Goal: Transaction & Acquisition: Purchase product/service

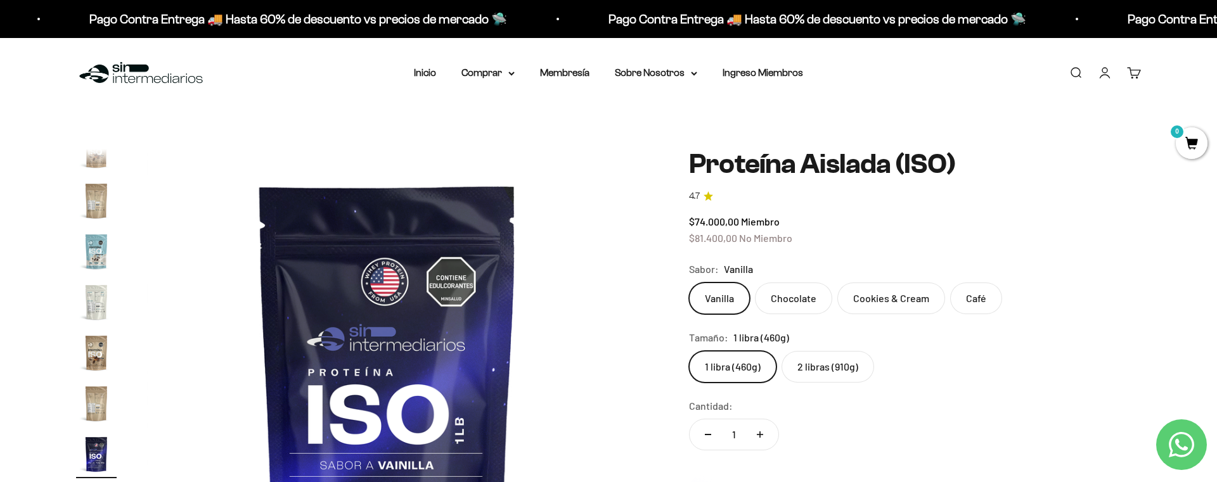
click at [1034, 210] on safe-sticky "Proteína Aislada (ISO) 4.7 $74.000,00 Miembro $81.400,00 No Miembro Calidad de …" at bounding box center [915, 412] width 452 height 526
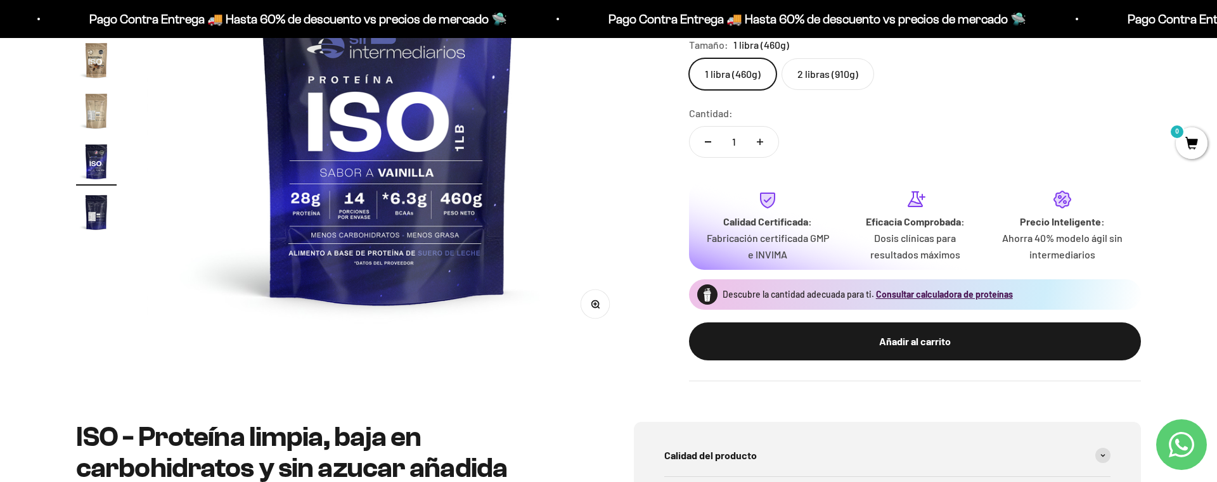
scroll to position [302, 0]
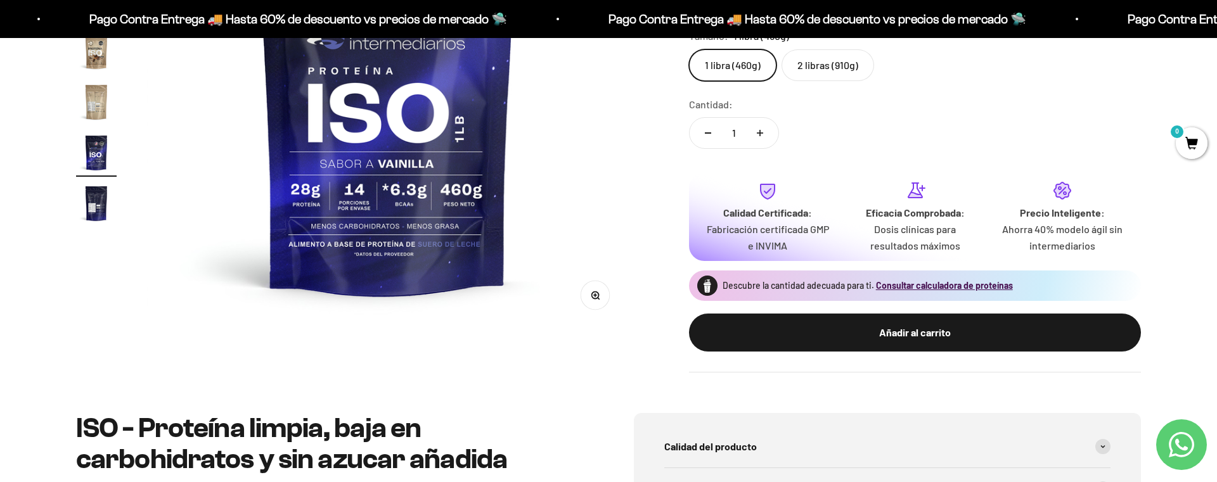
click at [629, 403] on div "Zoom Ir al artículo 1 Ir al artículo 2 Ir al artículo 3 Ir al artículo 4 Ir al …" at bounding box center [608, 110] width 1217 height 607
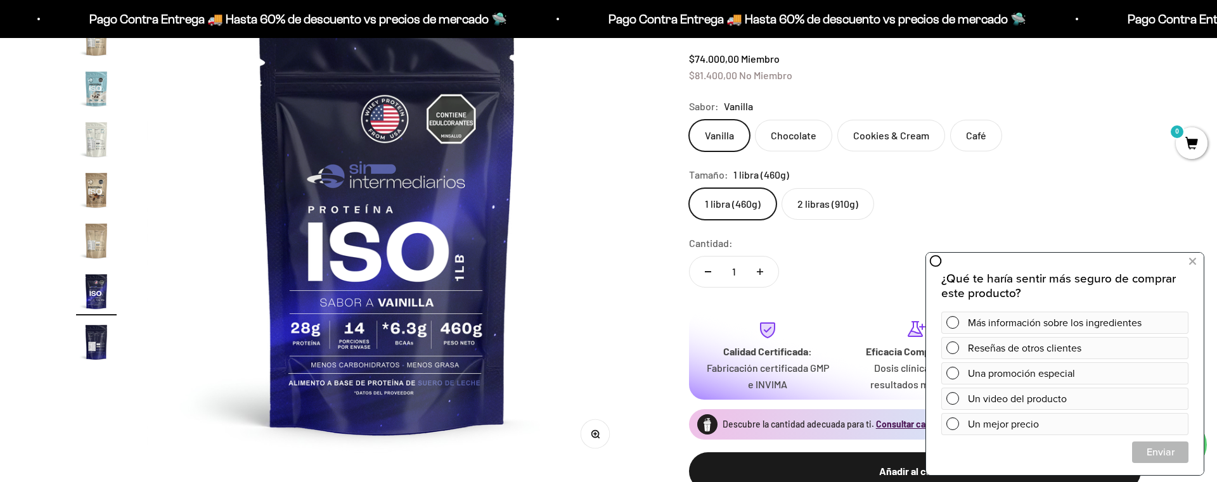
scroll to position [0, 0]
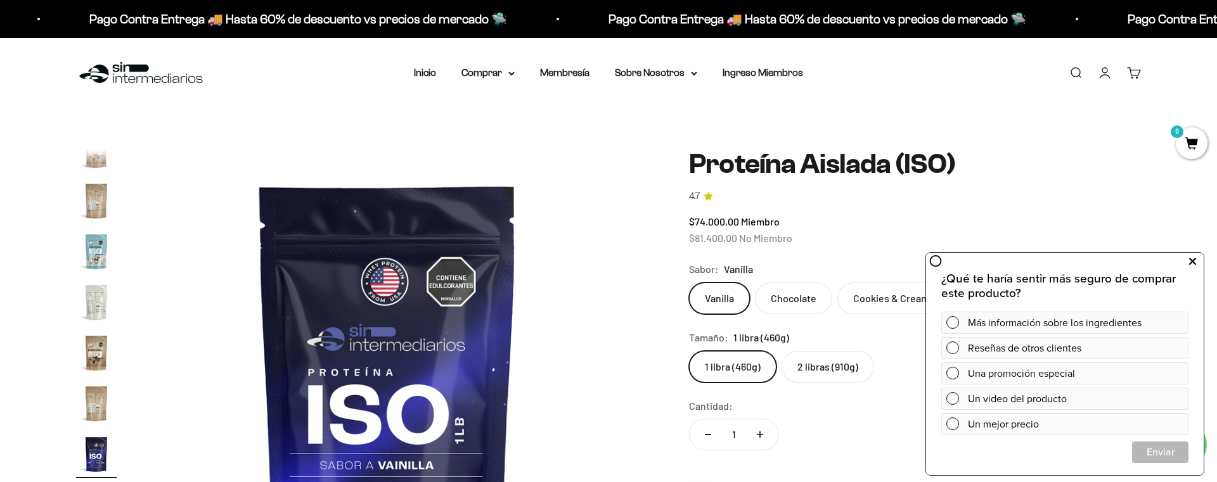
click at [1195, 257] on button at bounding box center [1192, 262] width 23 height 20
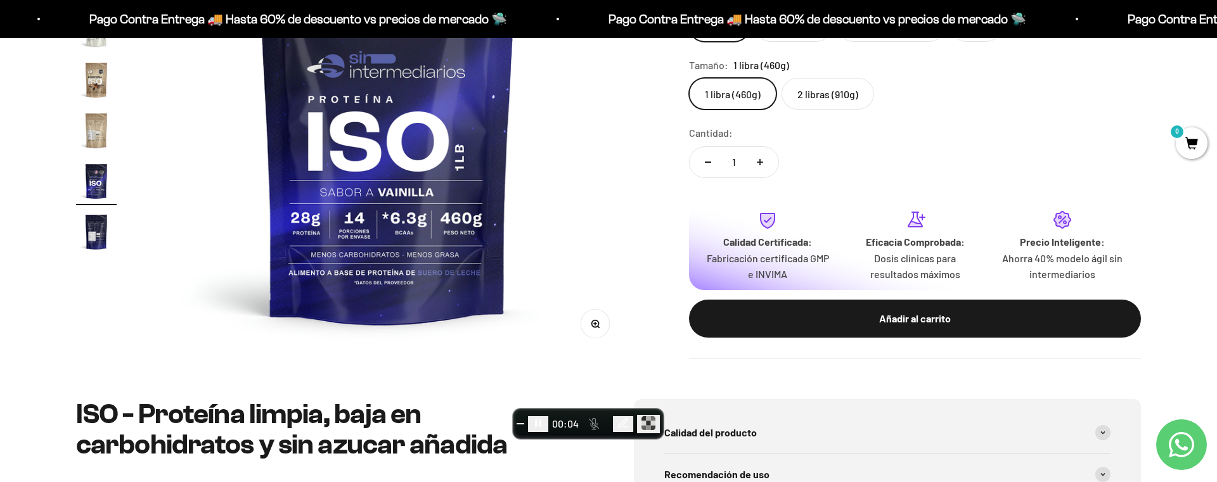
scroll to position [299, 0]
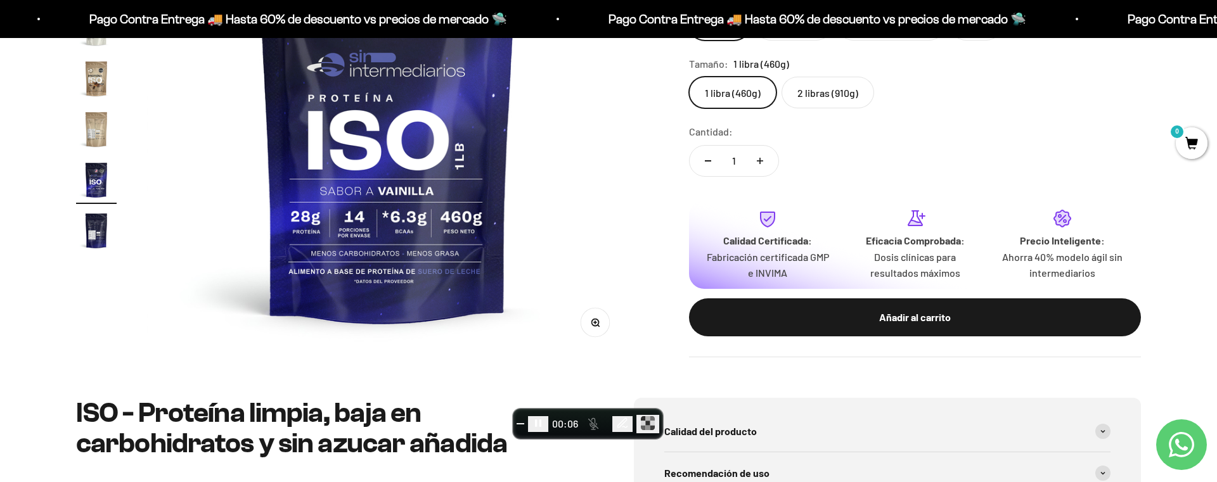
click at [541, 426] on icon "Pause recording" at bounding box center [538, 424] width 6 height 8
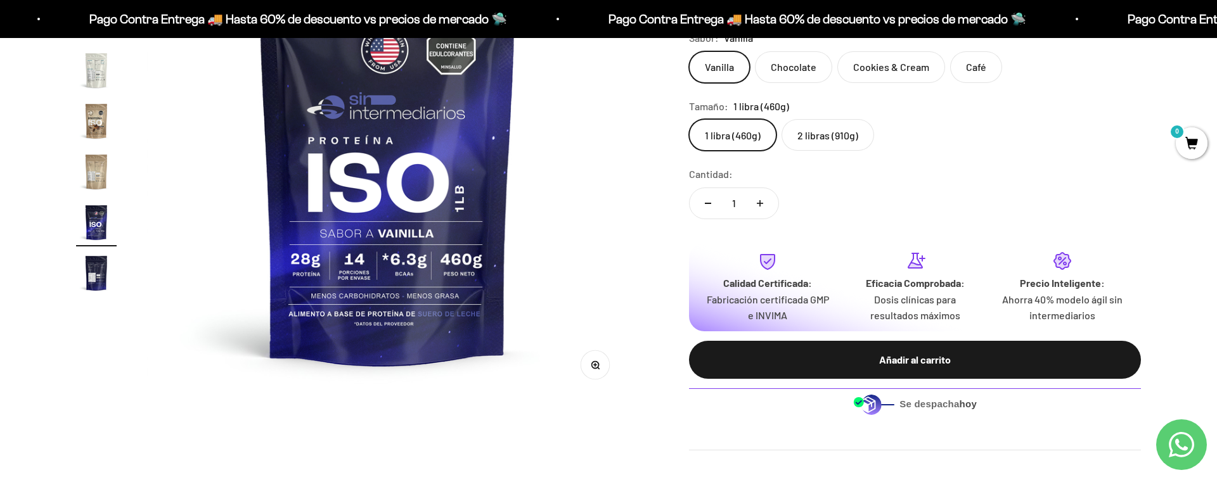
scroll to position [260, 0]
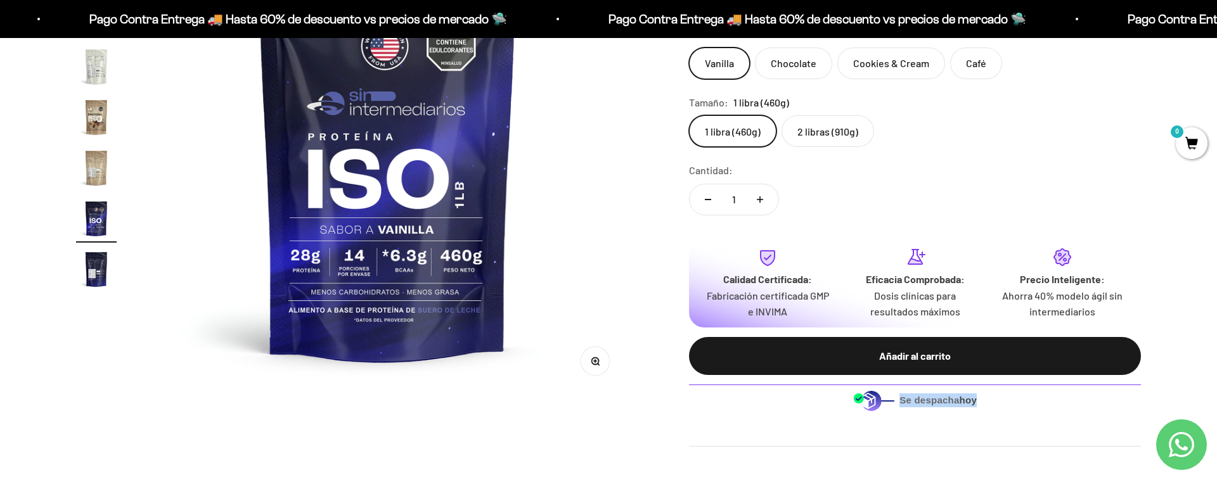
drag, startPoint x: 898, startPoint y: 402, endPoint x: 987, endPoint y: 402, distance: 88.7
click at [987, 402] on div "Se despacha hoy" at bounding box center [915, 401] width 452 height 32
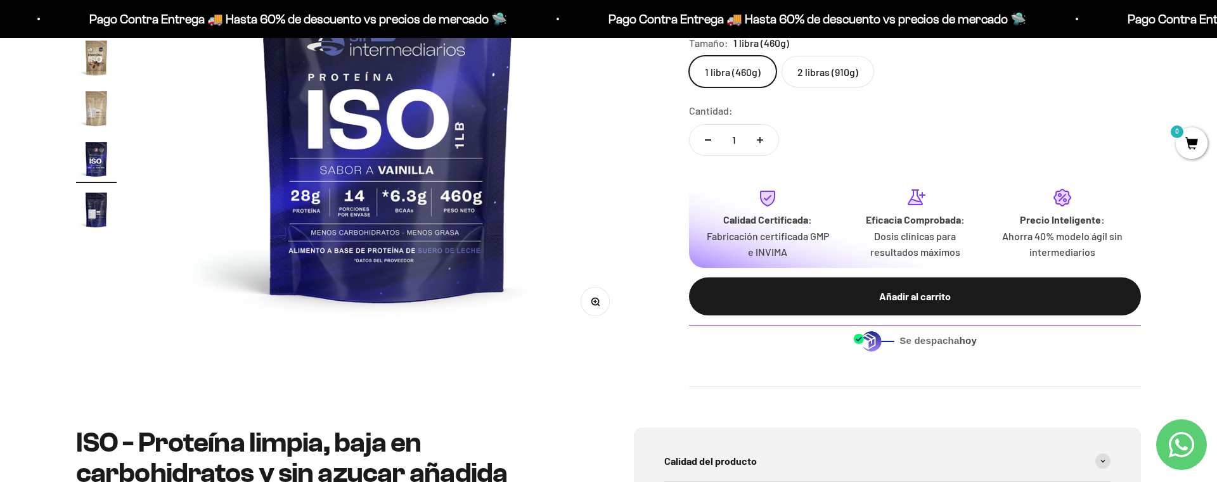
scroll to position [321, 0]
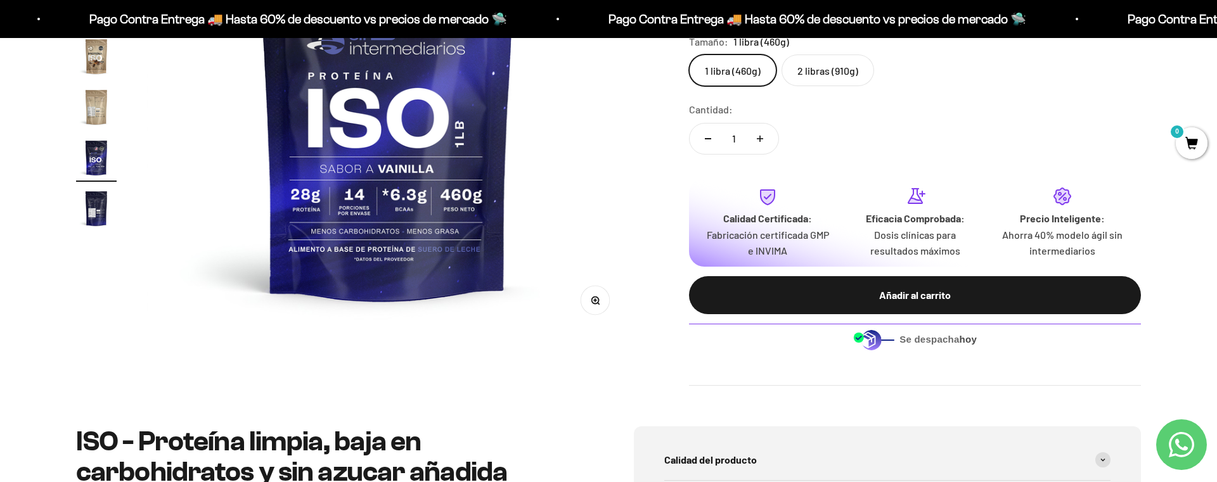
click at [790, 351] on div at bounding box center [608, 241] width 1217 height 482
click at [665, 244] on div "Zoom Ir al artículo 1 Ir al artículo 2 Ir al artículo 3 Ir al artículo 4 Ir al …" at bounding box center [608, 119] width 1065 height 534
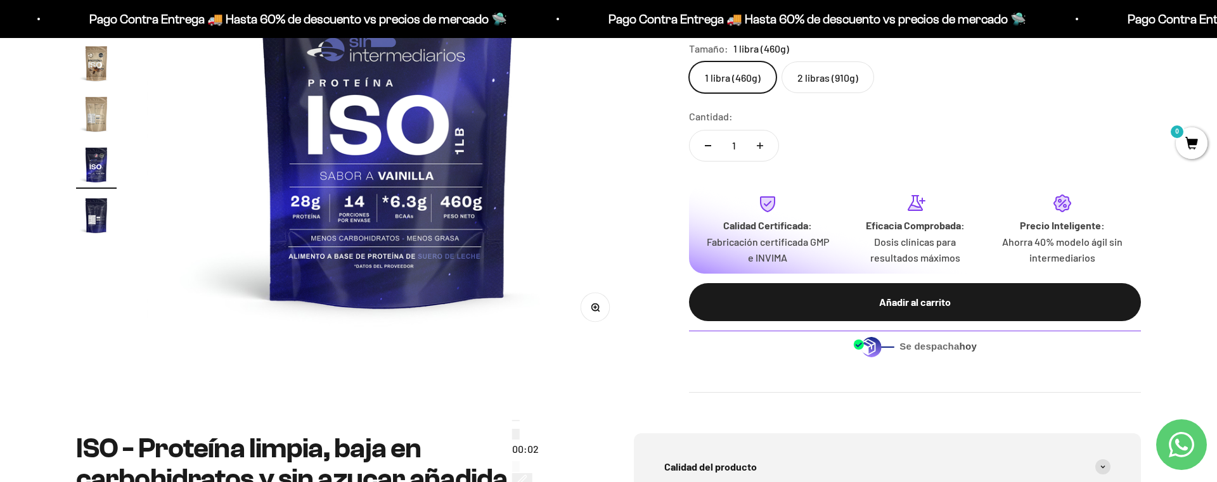
scroll to position [317, 0]
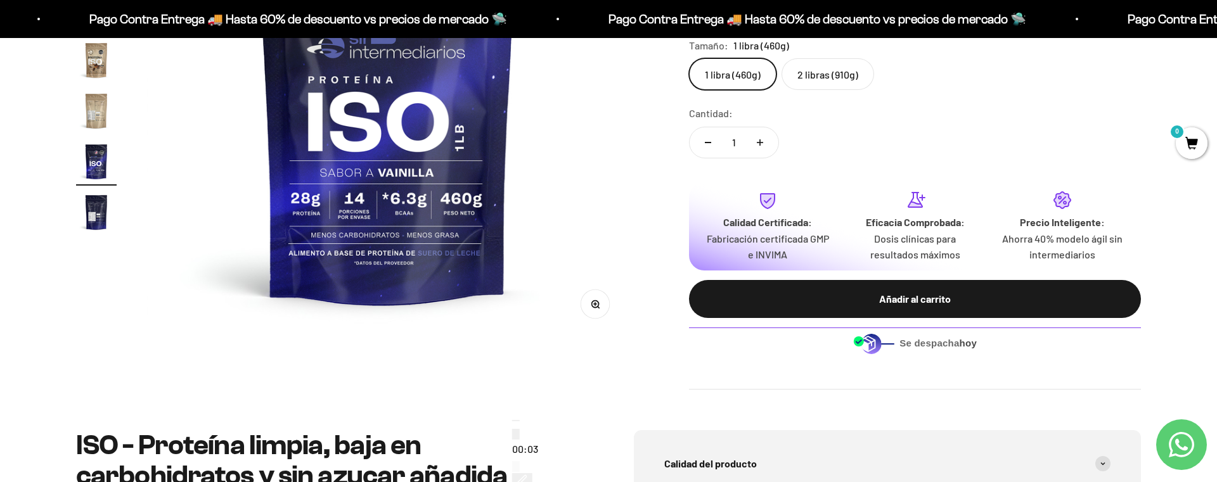
click at [945, 346] on span "Se despacha hoy" at bounding box center [937, 344] width 77 height 14
click at [925, 364] on div "Se despacha hoy" at bounding box center [915, 343] width 452 height 51
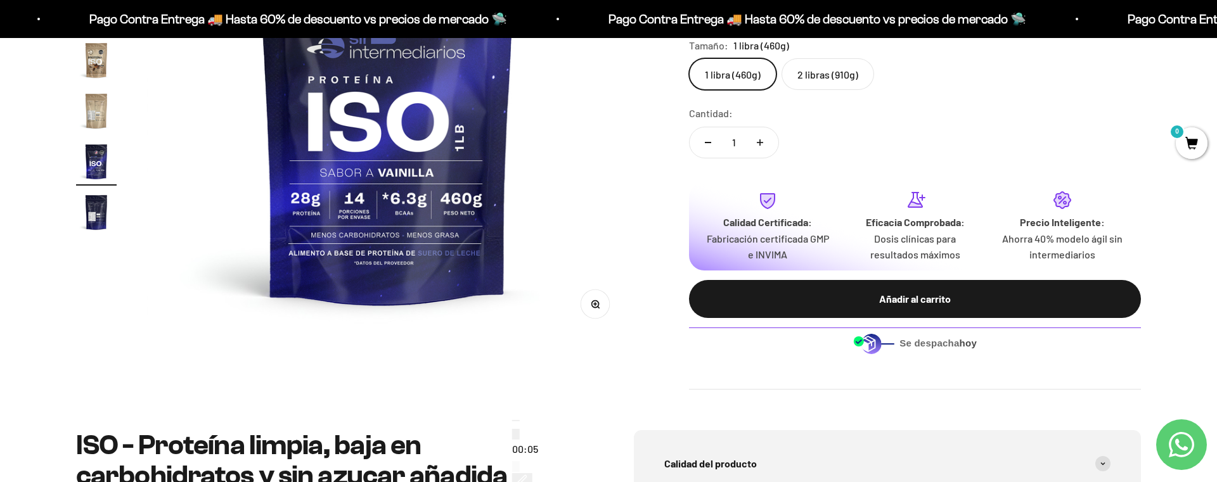
click at [516, 437] on icon "Pause recording" at bounding box center [516, 437] width 0 height 0
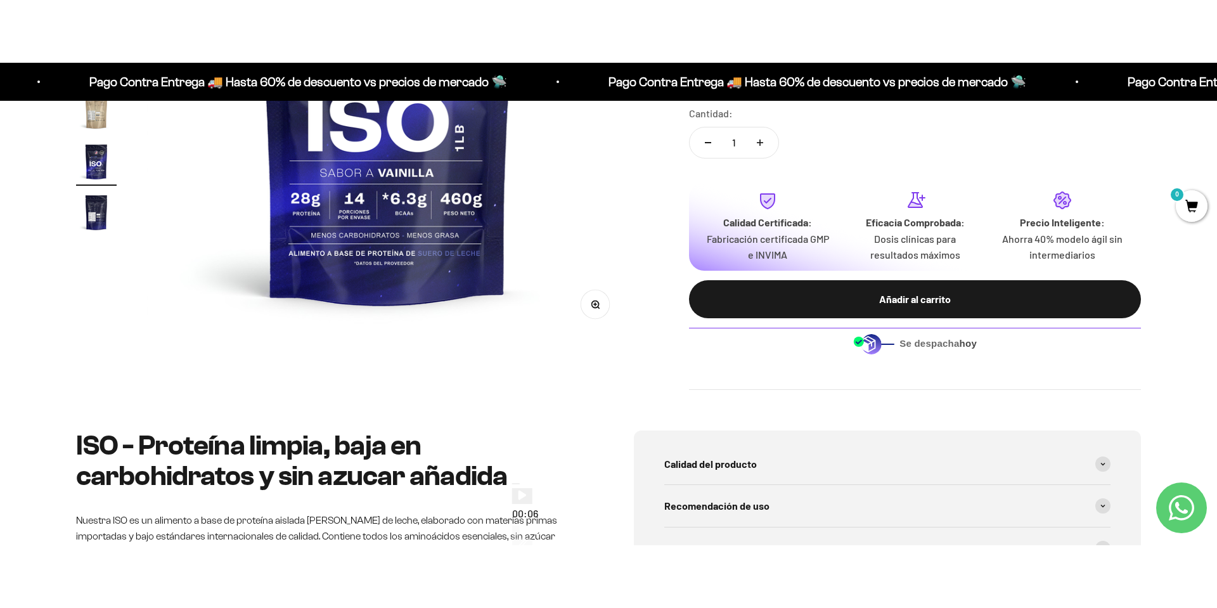
scroll to position [389, 0]
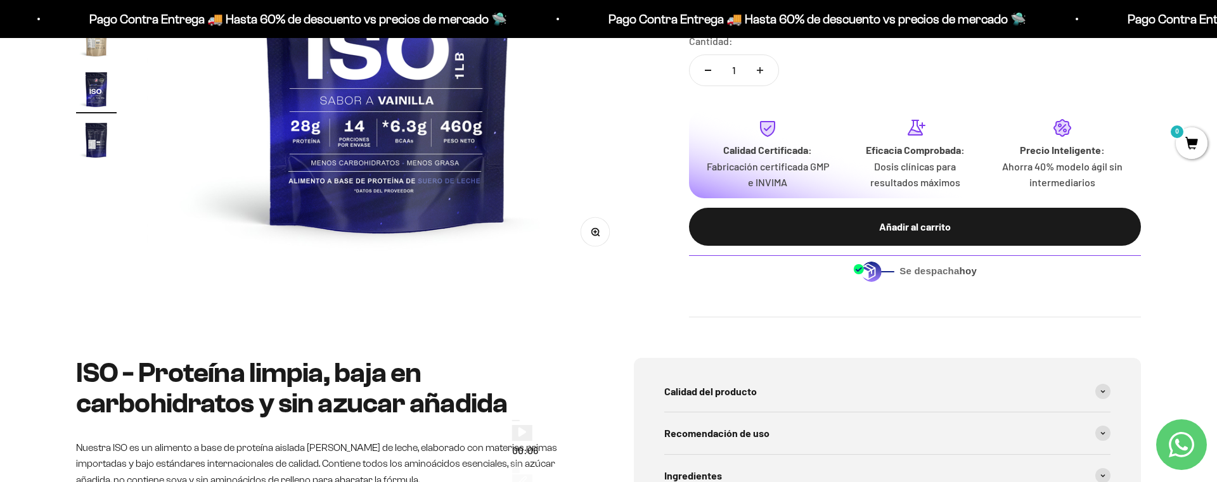
click at [924, 298] on safe-sticky "Proteína Aislada (ISO) 4.7 $74.000,00 Miembro $81.400,00 No Miembro Calidad de …" at bounding box center [915, 51] width 452 height 534
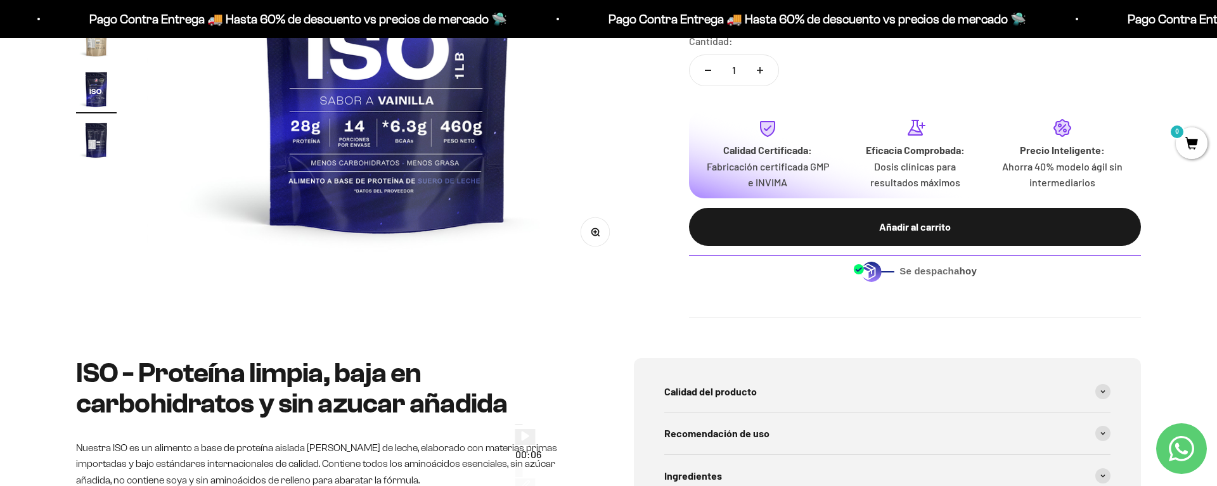
click at [892, 305] on safe-sticky "Proteína Aislada (ISO) 4.7 $74.000,00 Miembro $81.400,00 No Miembro Calidad de …" at bounding box center [915, 51] width 452 height 534
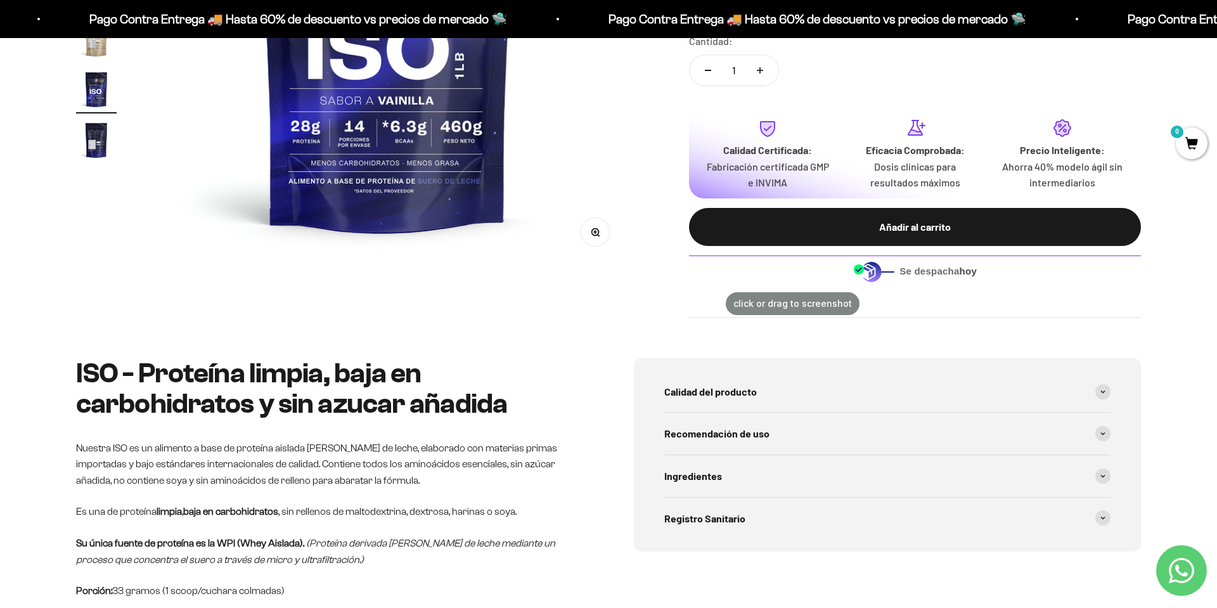
click at [723, 289] on div "click or drag to screenshot" at bounding box center [608, 304] width 1217 height 608
